Goal: Transaction & Acquisition: Book appointment/travel/reservation

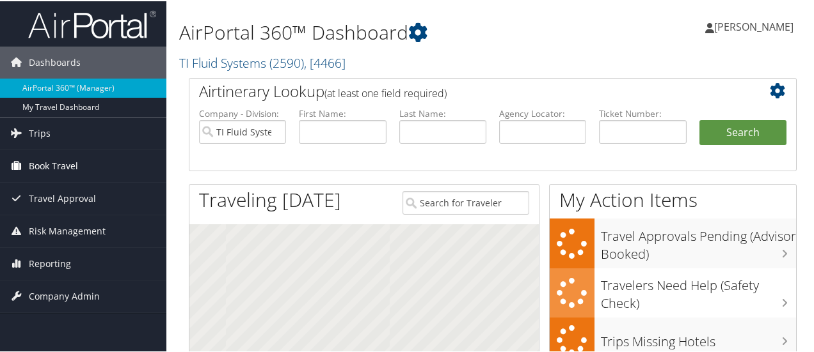
click at [54, 161] on span "Book Travel" at bounding box center [53, 165] width 49 height 32
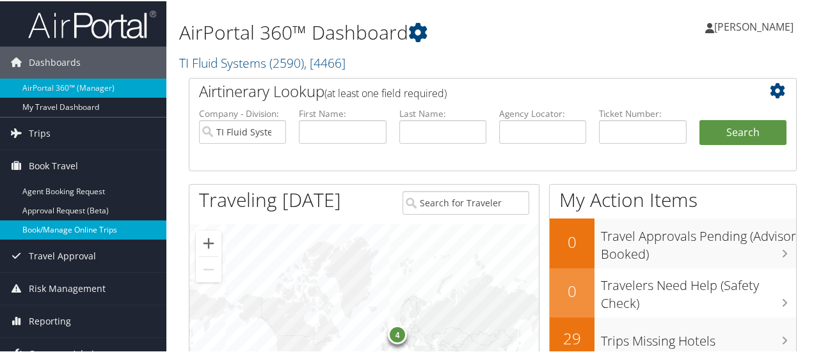
click at [59, 226] on link "Book/Manage Online Trips" at bounding box center [83, 228] width 166 height 19
click at [760, 28] on span "[PERSON_NAME]" at bounding box center [753, 26] width 79 height 14
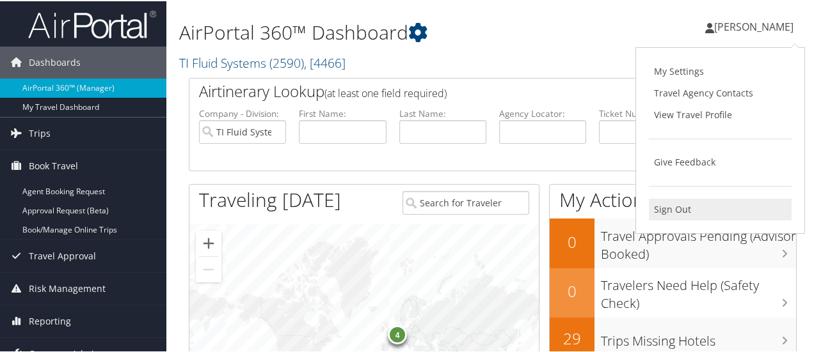
click at [673, 209] on link "Sign Out" at bounding box center [720, 209] width 143 height 22
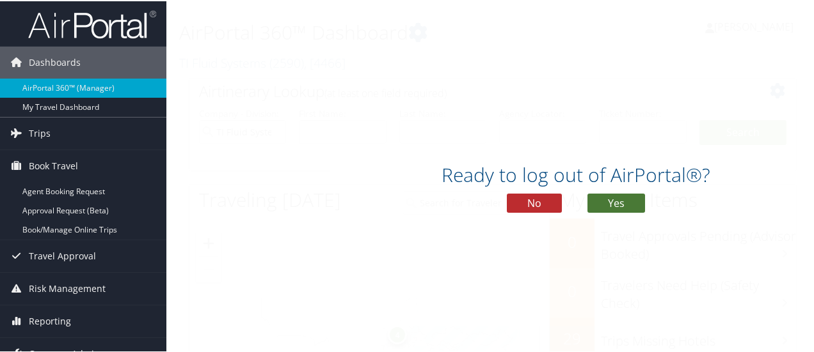
click at [614, 202] on button "Yes" at bounding box center [616, 202] width 58 height 19
